Goal: Task Accomplishment & Management: Use online tool/utility

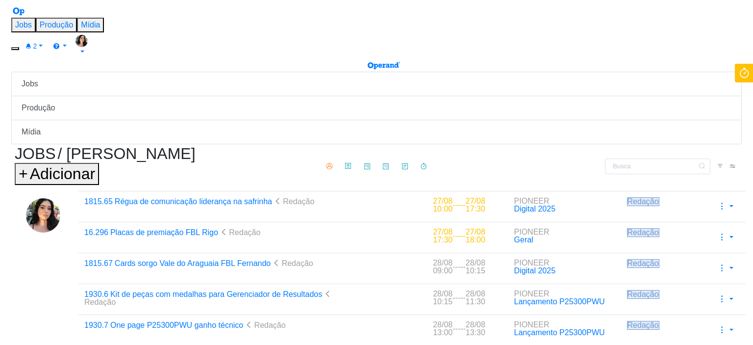
click at [738, 73] on icon at bounding box center [744, 73] width 18 height 19
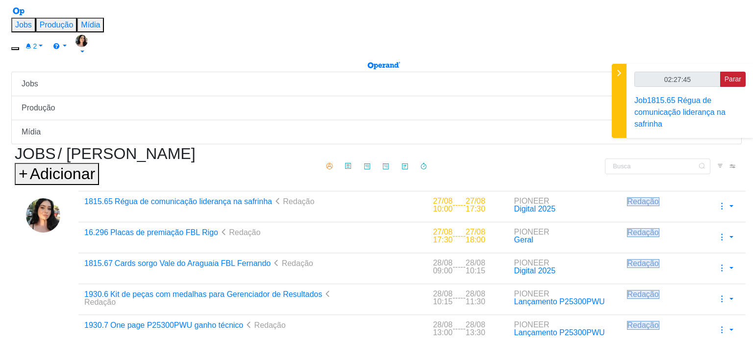
type input "02:27:46"
click at [725, 78] on span "Parar" at bounding box center [732, 79] width 17 height 8
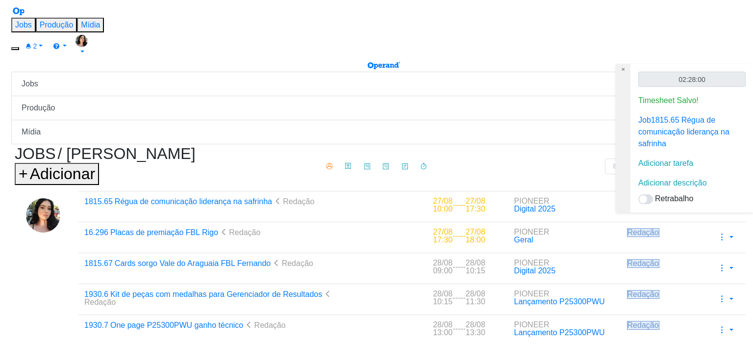
click at [676, 177] on div "Adicionar descrição" at bounding box center [691, 183] width 107 height 12
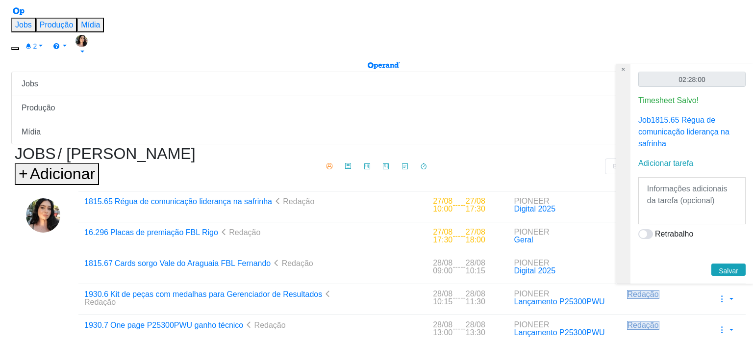
click at [675, 180] on textarea at bounding box center [691, 200] width 101 height 41
type textarea "Redação."
click at [725, 263] on button "Salvar" at bounding box center [728, 269] width 34 height 12
click at [547, 158] on div "Filtros Filtrar [GEOGRAPHIC_DATA] Tipo Jobs e Tarefas Data Personalizado a Situ…" at bounding box center [622, 166] width 231 height 16
click at [17, 16] on icon at bounding box center [16, 11] width 11 height 8
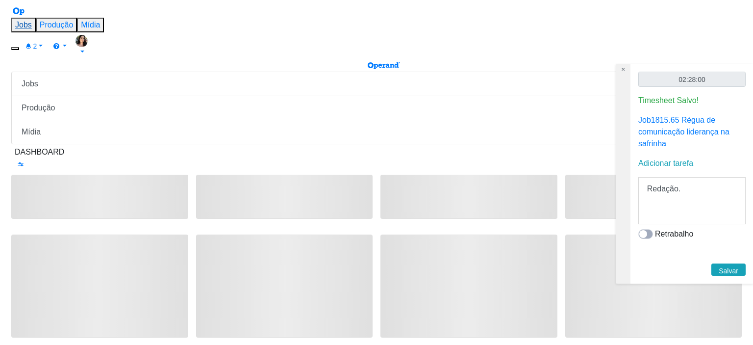
click at [32, 21] on link "Jobs" at bounding box center [23, 25] width 17 height 8
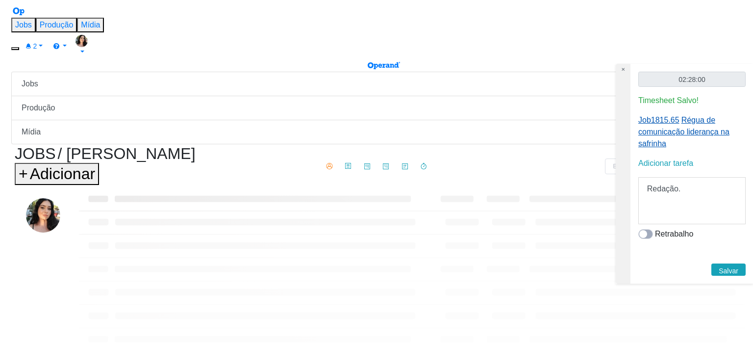
click at [694, 127] on span "Régua de comunicação liderança na safrinha" at bounding box center [683, 132] width 91 height 32
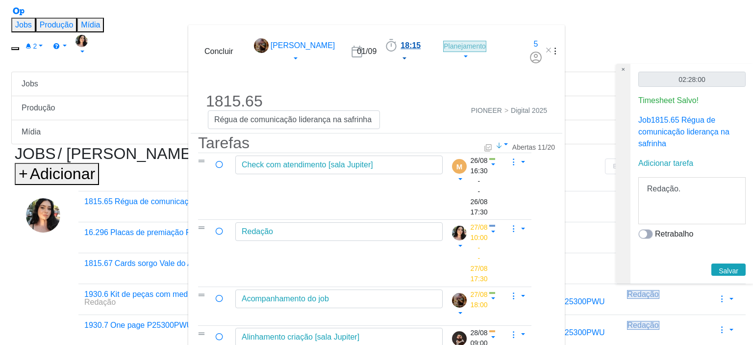
click at [400, 41] on span "18:15" at bounding box center [410, 45] width 20 height 8
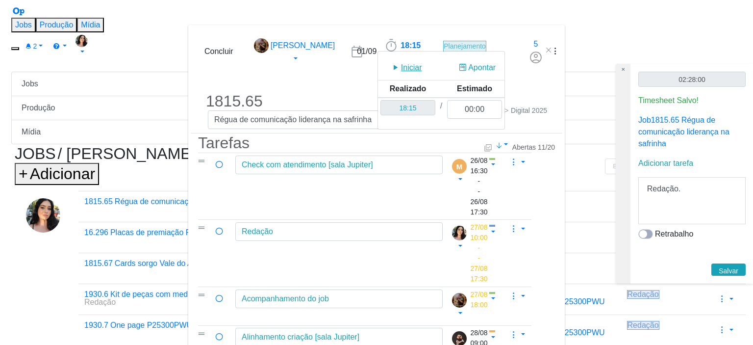
click at [390, 62] on icon "dialog" at bounding box center [395, 68] width 11 height 12
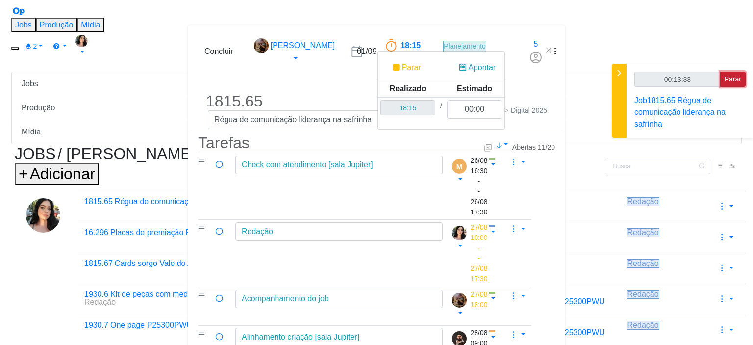
click at [729, 76] on span "Parar" at bounding box center [732, 79] width 17 height 8
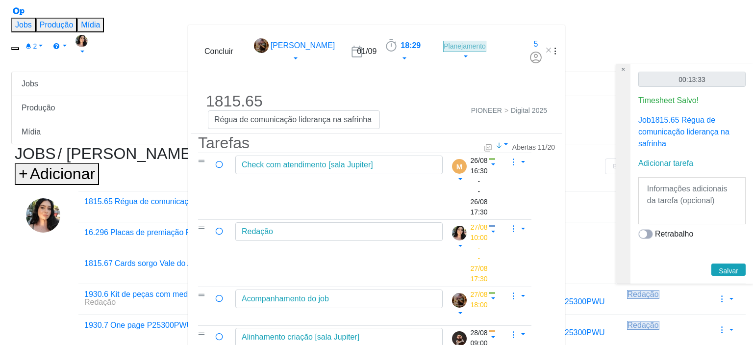
type input "00:14:00"
click at [691, 180] on textarea at bounding box center [691, 200] width 101 height 41
type textarea "Redação."
click at [719, 267] on span "Salvar" at bounding box center [728, 271] width 20 height 8
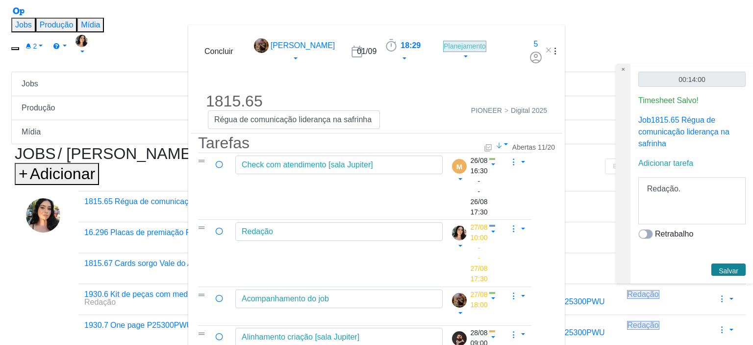
click at [475, 35] on div "Concluir [PERSON_NAME] [DATE] 18:29 Iniciar Apontar Data * [DATE] Horas * 00:00…" at bounding box center [376, 51] width 371 height 33
drag, startPoint x: 701, startPoint y: 23, endPoint x: 15, endPoint y: 19, distance: 686.6
click at [552, 46] on icon "dialog" at bounding box center [548, 50] width 8 height 8
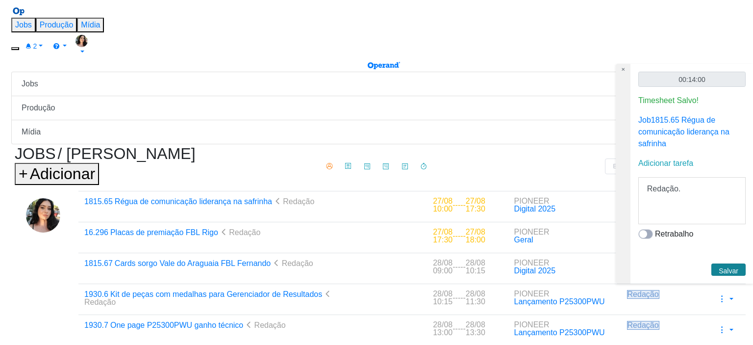
click at [20, 16] on icon at bounding box center [16, 11] width 11 height 8
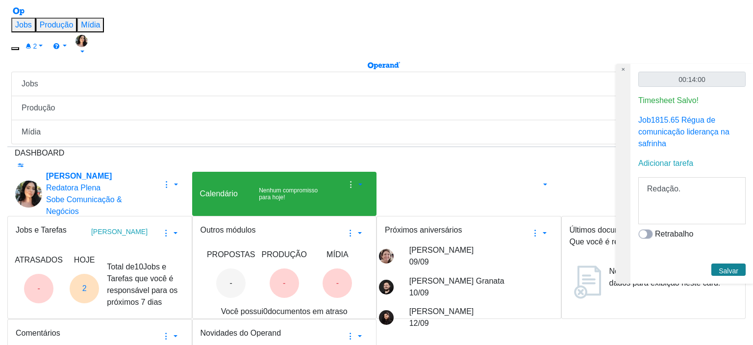
click at [660, 129] on span "Régua de comunicação liderança na safrinha" at bounding box center [683, 132] width 91 height 32
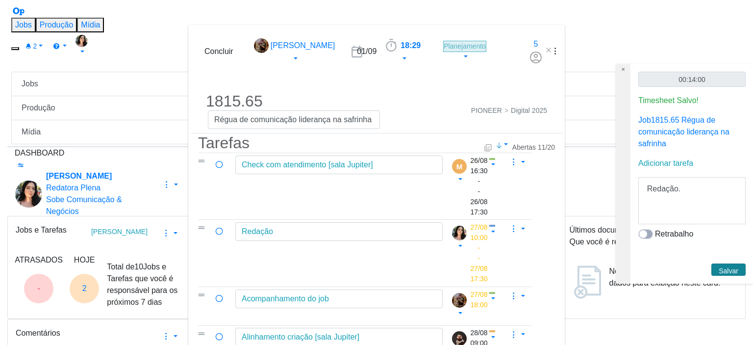
click at [562, 35] on div "Concluir [PERSON_NAME] [DATE] 18:29 Iniciar Apontar Data * [DATE] Horas * 00:00…" at bounding box center [376, 51] width 371 height 33
click at [400, 41] on span "18:29" at bounding box center [410, 45] width 20 height 8
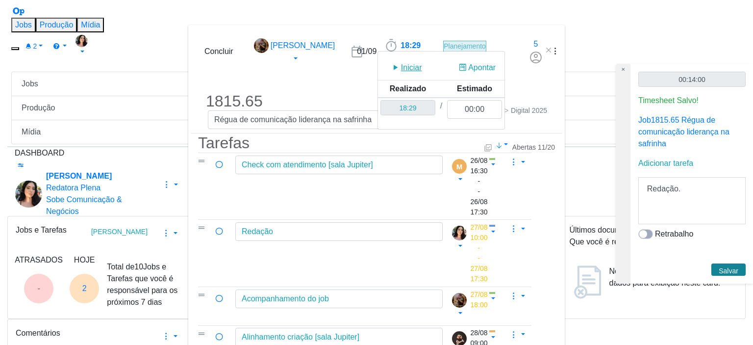
click at [390, 62] on icon "dialog" at bounding box center [395, 68] width 11 height 12
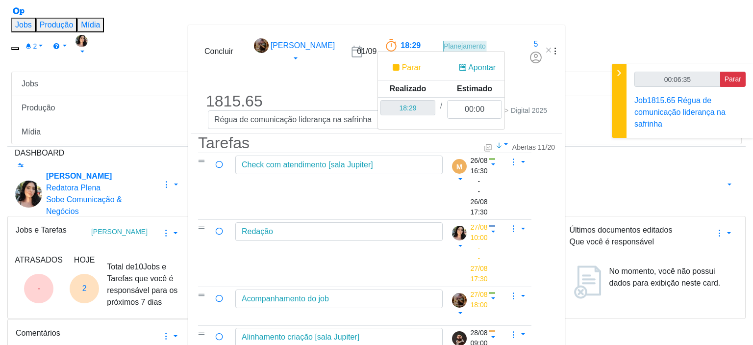
click at [474, 88] on div "1815.65 Régua de comunicação liderança na safrinha PIONEER Digital 2025" at bounding box center [376, 110] width 371 height 45
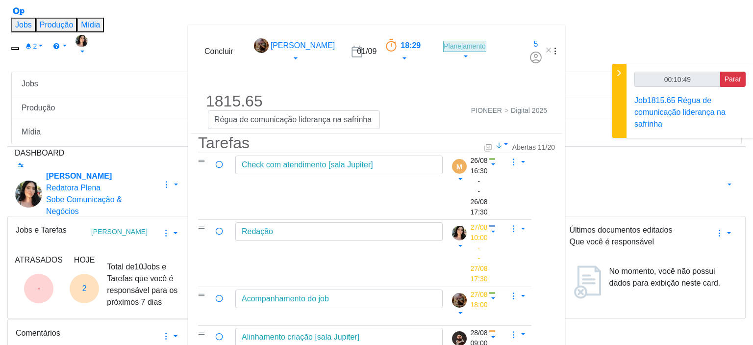
click at [510, 35] on div "Concluir [PERSON_NAME] [DATE] 18:29 Parar Apontar Data * [DATE] Horas * 00:00 T…" at bounding box center [376, 51] width 371 height 33
type input "00:40:52"
